Goal: Task Accomplishment & Management: Manage account settings

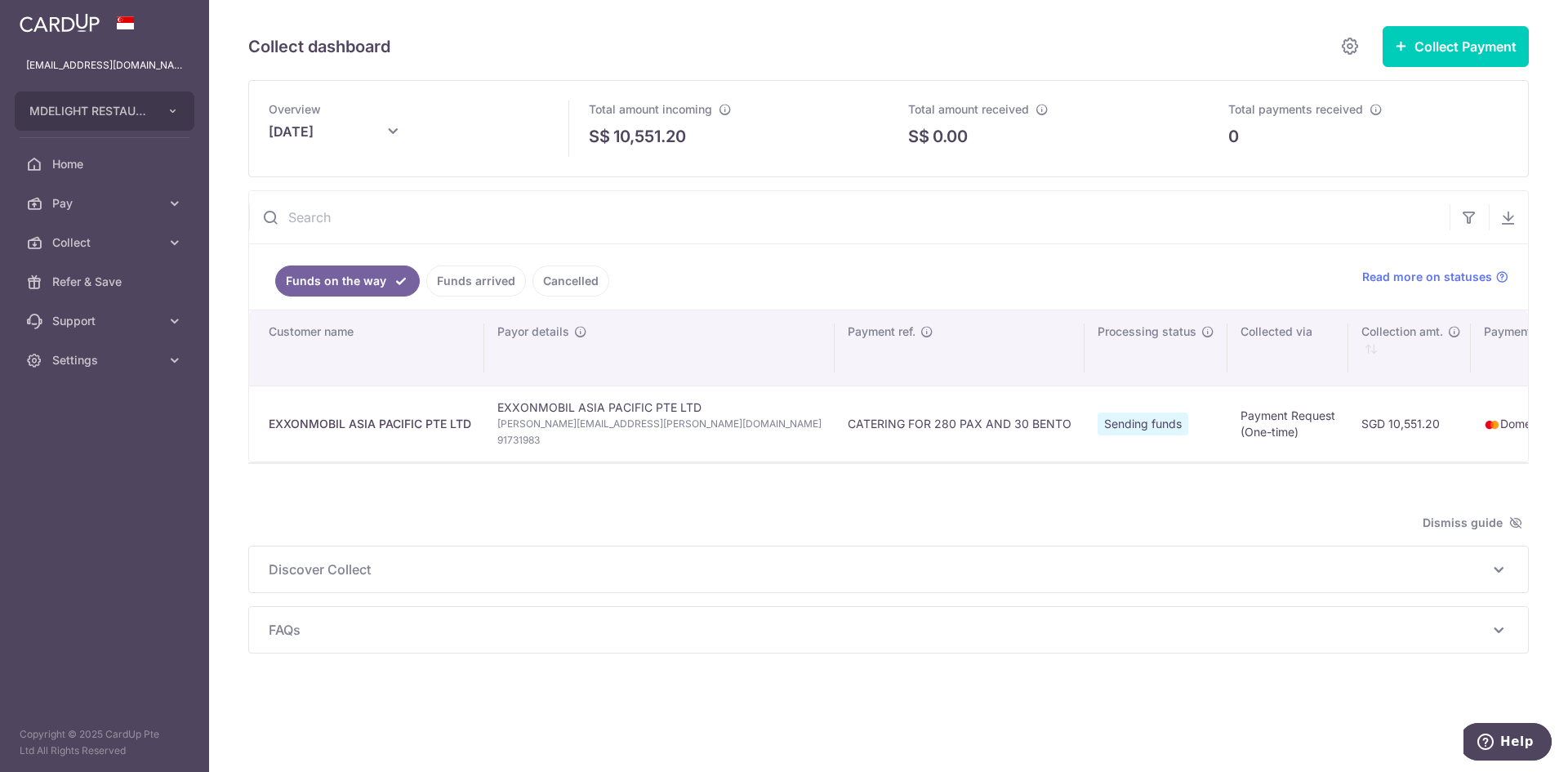
scroll to position [0, 794]
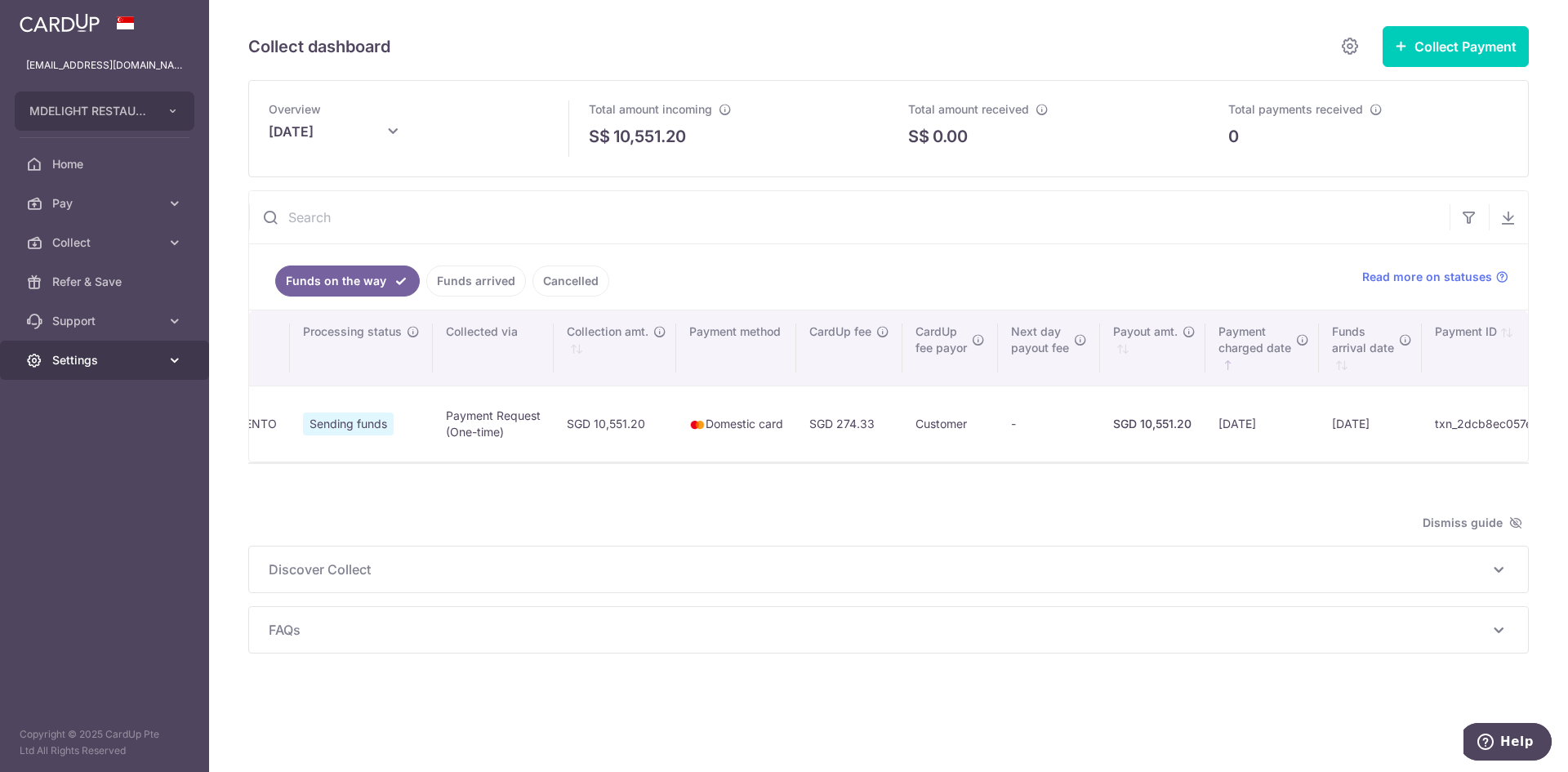
click at [93, 358] on span "Settings" at bounding box center [106, 359] width 108 height 16
click at [64, 434] on span "Logout" at bounding box center [106, 438] width 108 height 16
